Goal: Information Seeking & Learning: Find specific fact

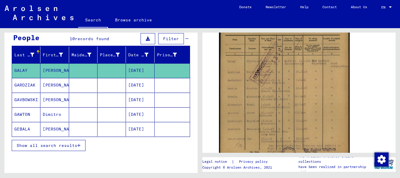
scroll to position [112, 0]
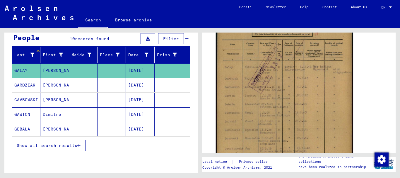
click at [265, 108] on img at bounding box center [284, 83] width 137 height 194
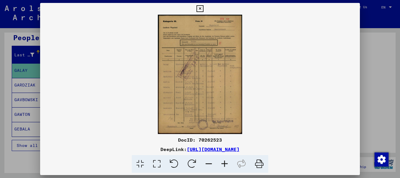
click at [225, 164] on icon at bounding box center [224, 164] width 16 height 18
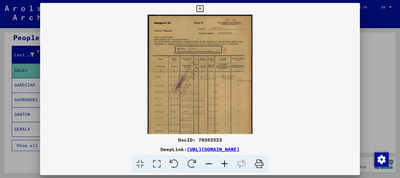
click at [225, 164] on icon at bounding box center [224, 164] width 16 height 18
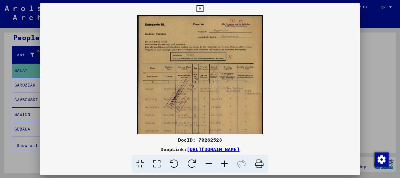
click at [225, 164] on icon at bounding box center [224, 164] width 16 height 18
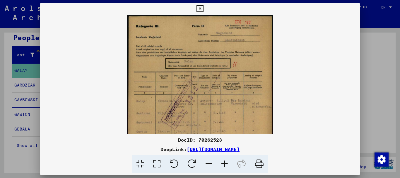
click at [225, 164] on icon at bounding box center [224, 164] width 16 height 18
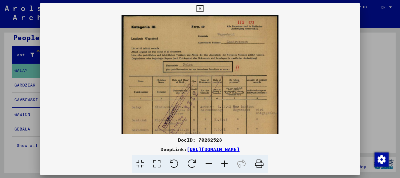
click at [225, 164] on icon at bounding box center [224, 164] width 16 height 18
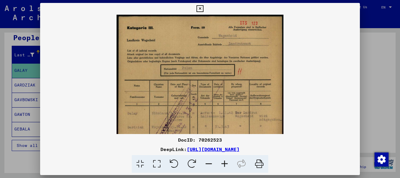
click at [225, 164] on icon at bounding box center [224, 164] width 16 height 18
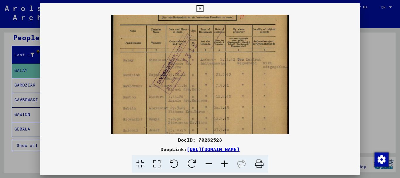
scroll to position [59, 0]
drag, startPoint x: 210, startPoint y: 123, endPoint x: 201, endPoint y: 63, distance: 60.1
click at [201, 63] on img at bounding box center [199, 80] width 177 height 251
click at [224, 162] on icon at bounding box center [224, 164] width 16 height 18
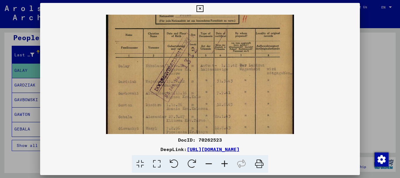
click at [224, 162] on icon at bounding box center [224, 164] width 16 height 18
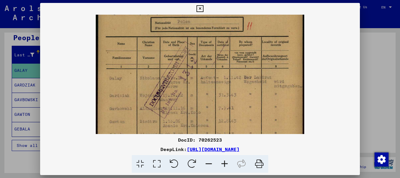
click at [224, 162] on icon at bounding box center [224, 164] width 16 height 18
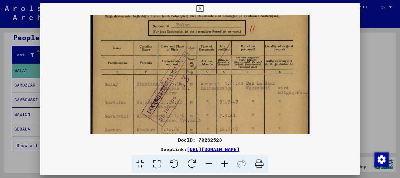
click at [224, 162] on icon at bounding box center [224, 164] width 16 height 18
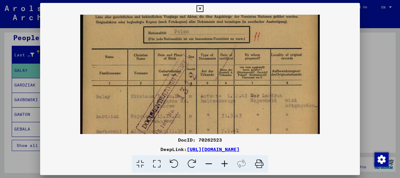
click at [224, 162] on icon at bounding box center [224, 164] width 16 height 18
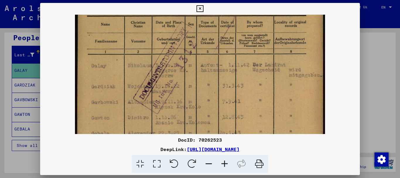
scroll to position [97, 0]
drag, startPoint x: 174, startPoint y: 115, endPoint x: 170, endPoint y: 78, distance: 37.4
click at [170, 78] on img at bounding box center [200, 94] width 250 height 353
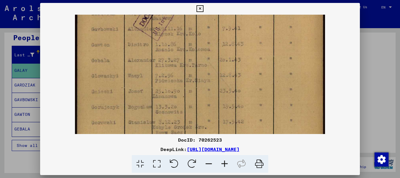
scroll to position [171, 0]
drag, startPoint x: 301, startPoint y: 113, endPoint x: 298, endPoint y: 38, distance: 74.7
click at [298, 38] on img at bounding box center [200, 19] width 250 height 353
click at [201, 7] on icon at bounding box center [199, 8] width 7 height 7
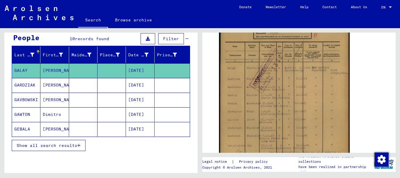
click at [136, 102] on mat-cell "11/19/1916" at bounding box center [140, 99] width 28 height 14
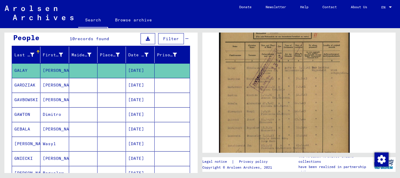
click at [134, 74] on mat-cell "10/30/1914" at bounding box center [140, 70] width 28 height 14
click at [142, 88] on mat-cell "10/15/1922" at bounding box center [140, 85] width 28 height 14
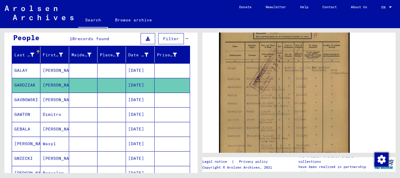
click at [146, 100] on mat-cell "11/19/1916" at bounding box center [140, 99] width 28 height 14
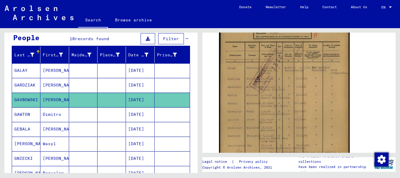
click at [147, 117] on mat-cell "10/01/1886" at bounding box center [140, 114] width 28 height 14
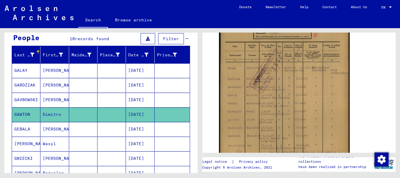
click at [146, 130] on mat-cell "03/27/1927" at bounding box center [140, 129] width 28 height 14
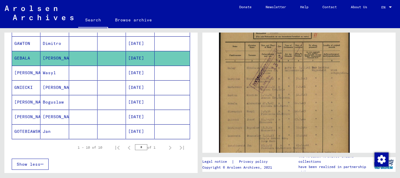
scroll to position [131, 0]
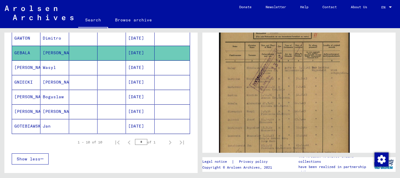
click at [128, 109] on mat-cell "12/08/1923" at bounding box center [140, 111] width 28 height 14
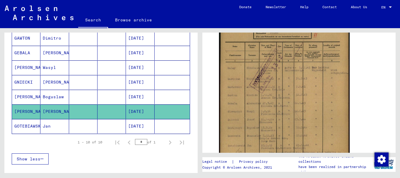
click at [131, 98] on mat-cell "03/13/1920" at bounding box center [140, 97] width 28 height 14
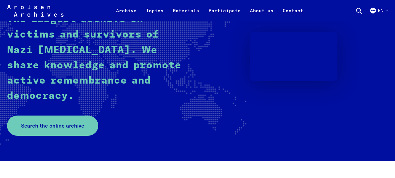
scroll to position [94, 0]
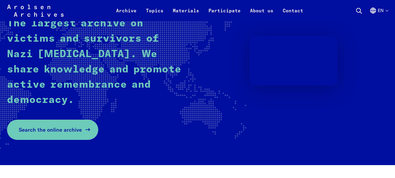
click at [76, 126] on span "Search the online archive" at bounding box center [50, 130] width 63 height 8
